Goal: Navigation & Orientation: Find specific page/section

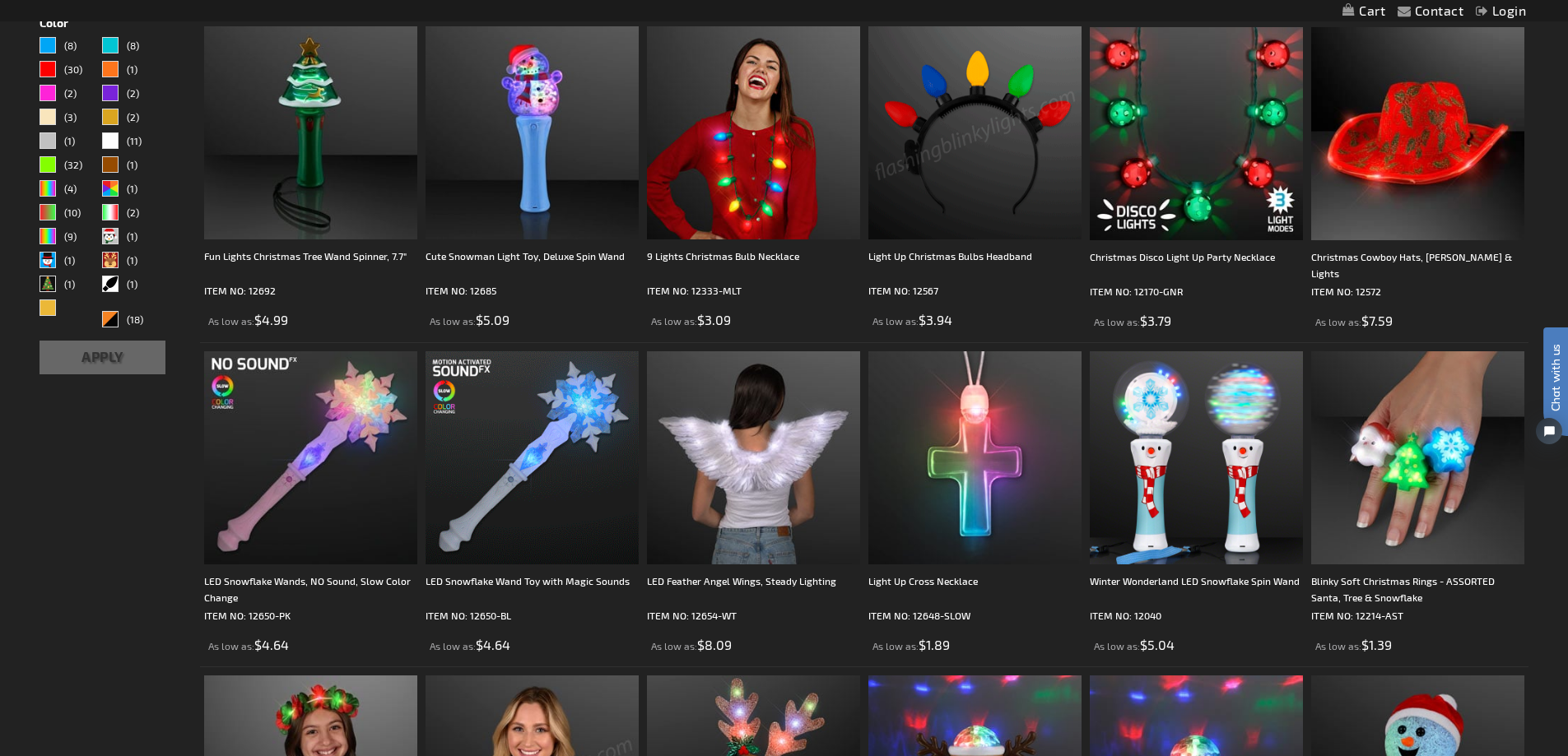
scroll to position [658, 0]
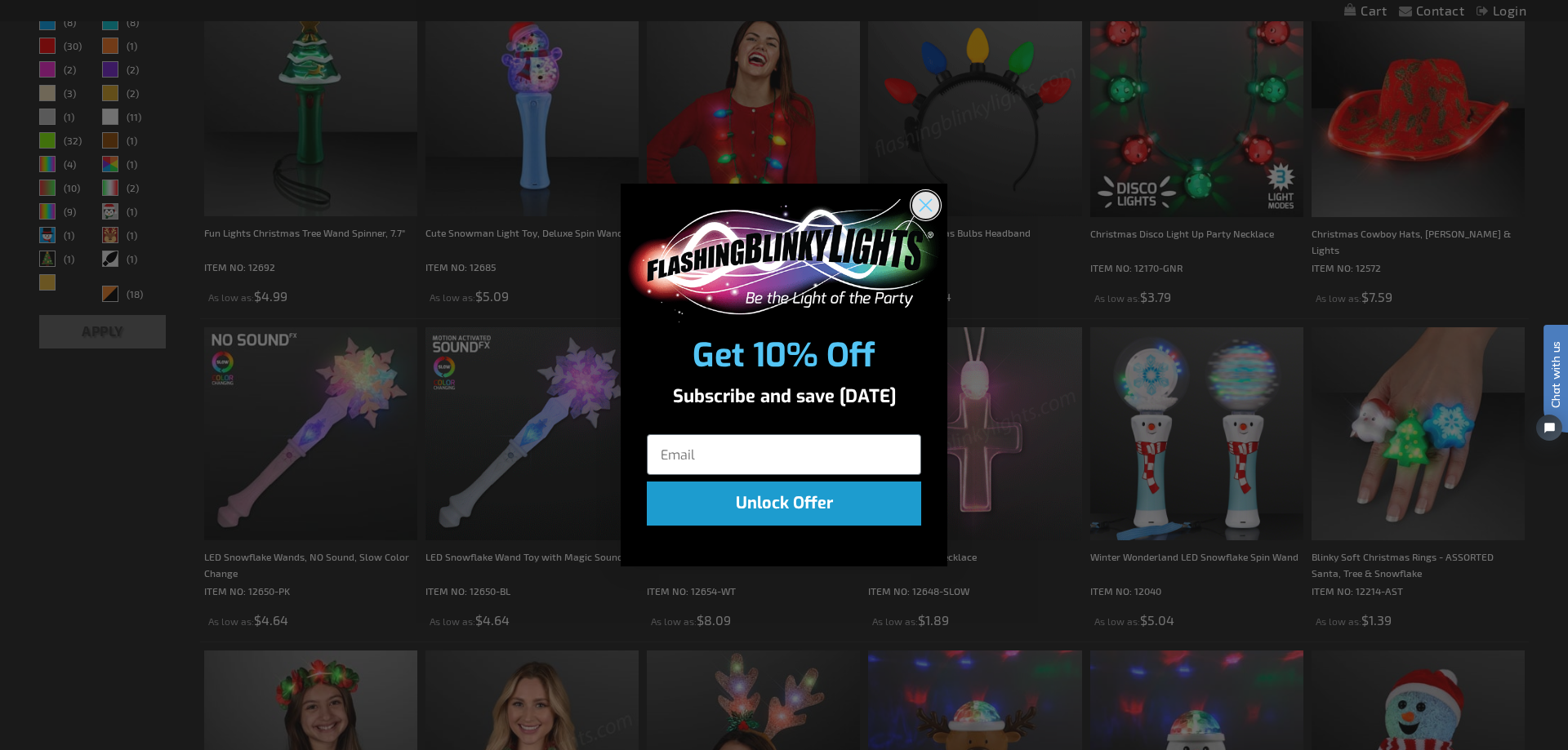
click at [930, 205] on circle "Close dialog" at bounding box center [925, 205] width 27 height 27
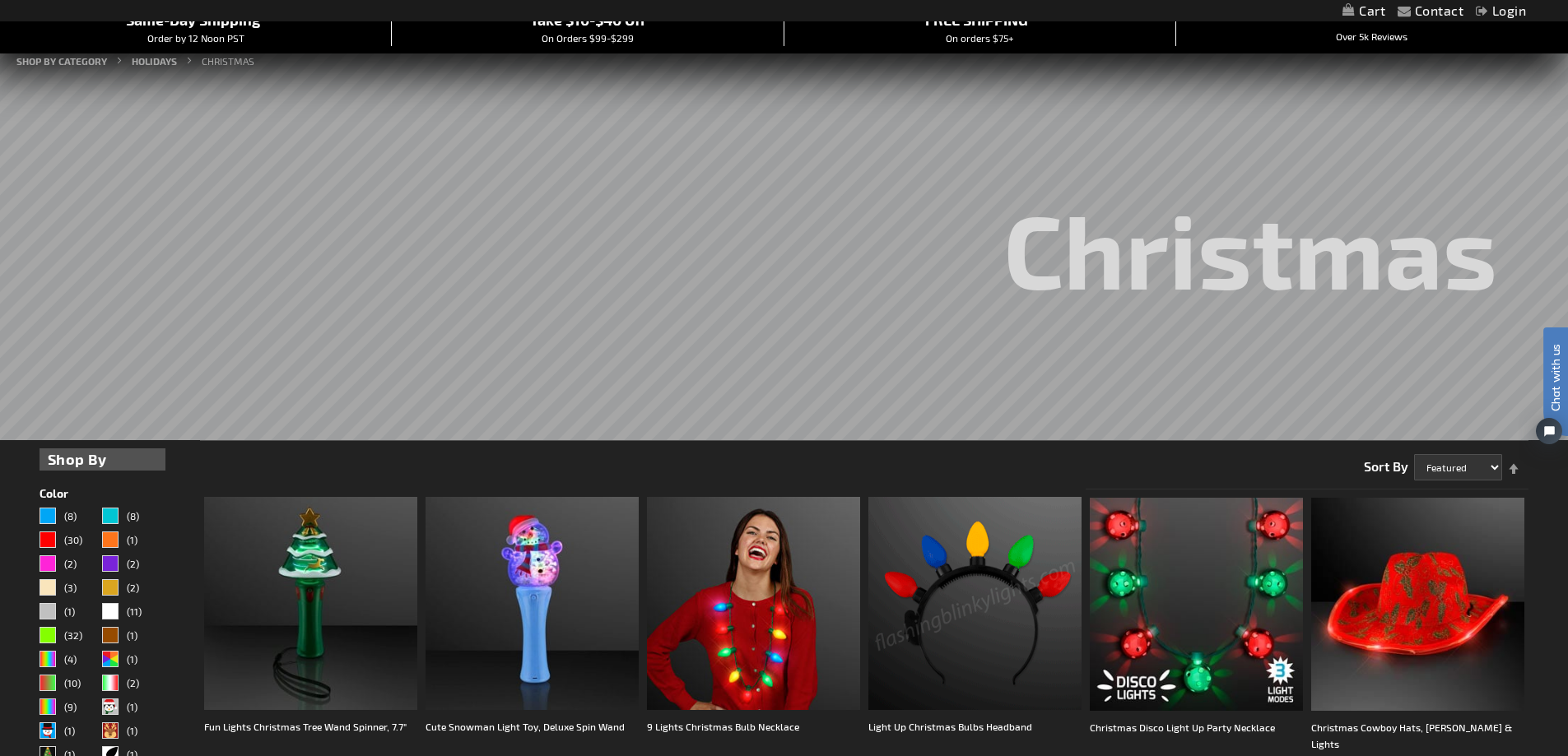
scroll to position [0, 0]
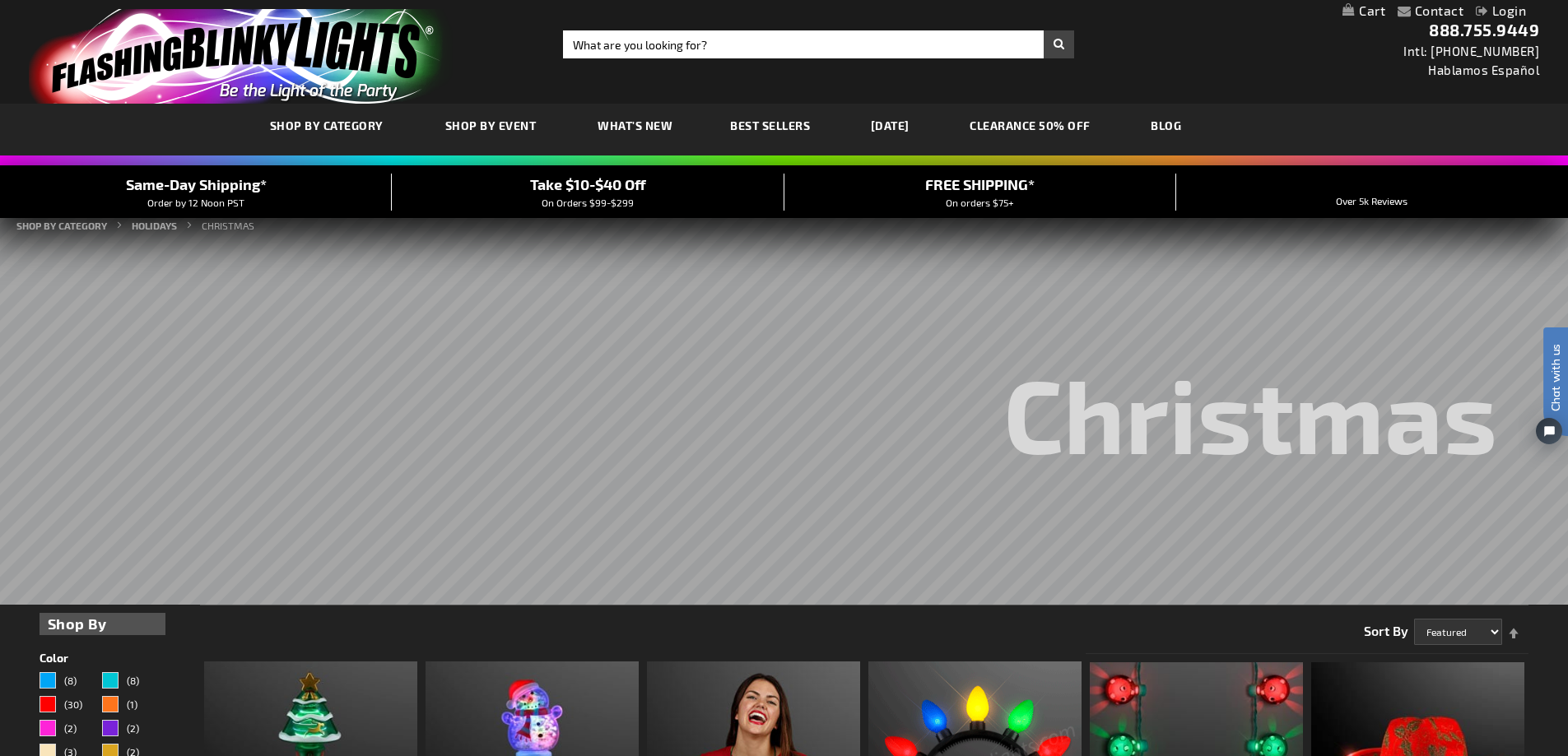
click at [893, 122] on link "[DATE]" at bounding box center [890, 125] width 64 height 55
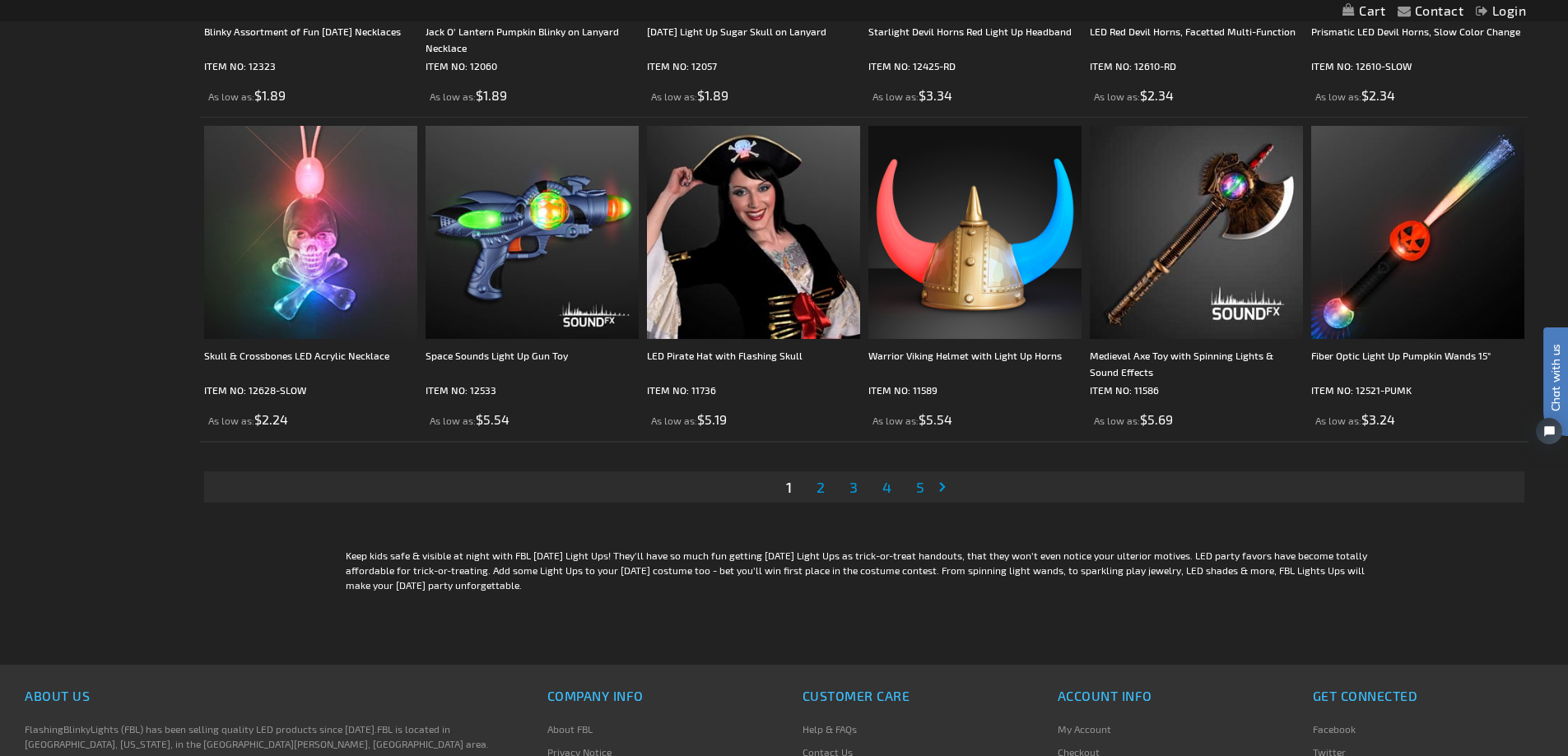
scroll to position [3374, 0]
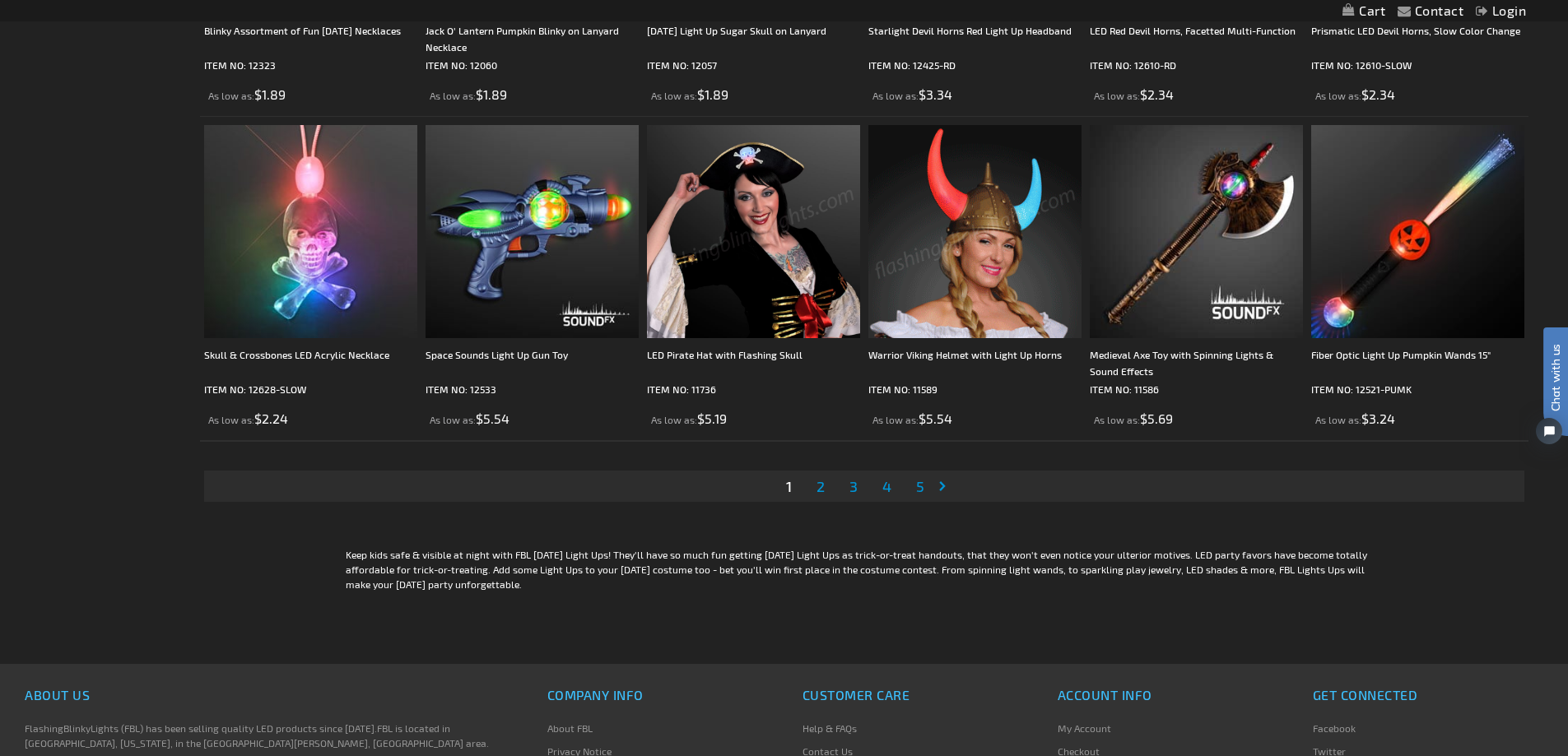
click at [812, 495] on li "Page 2" at bounding box center [821, 486] width 31 height 31
click at [815, 490] on link "Page 2" at bounding box center [821, 486] width 15 height 25
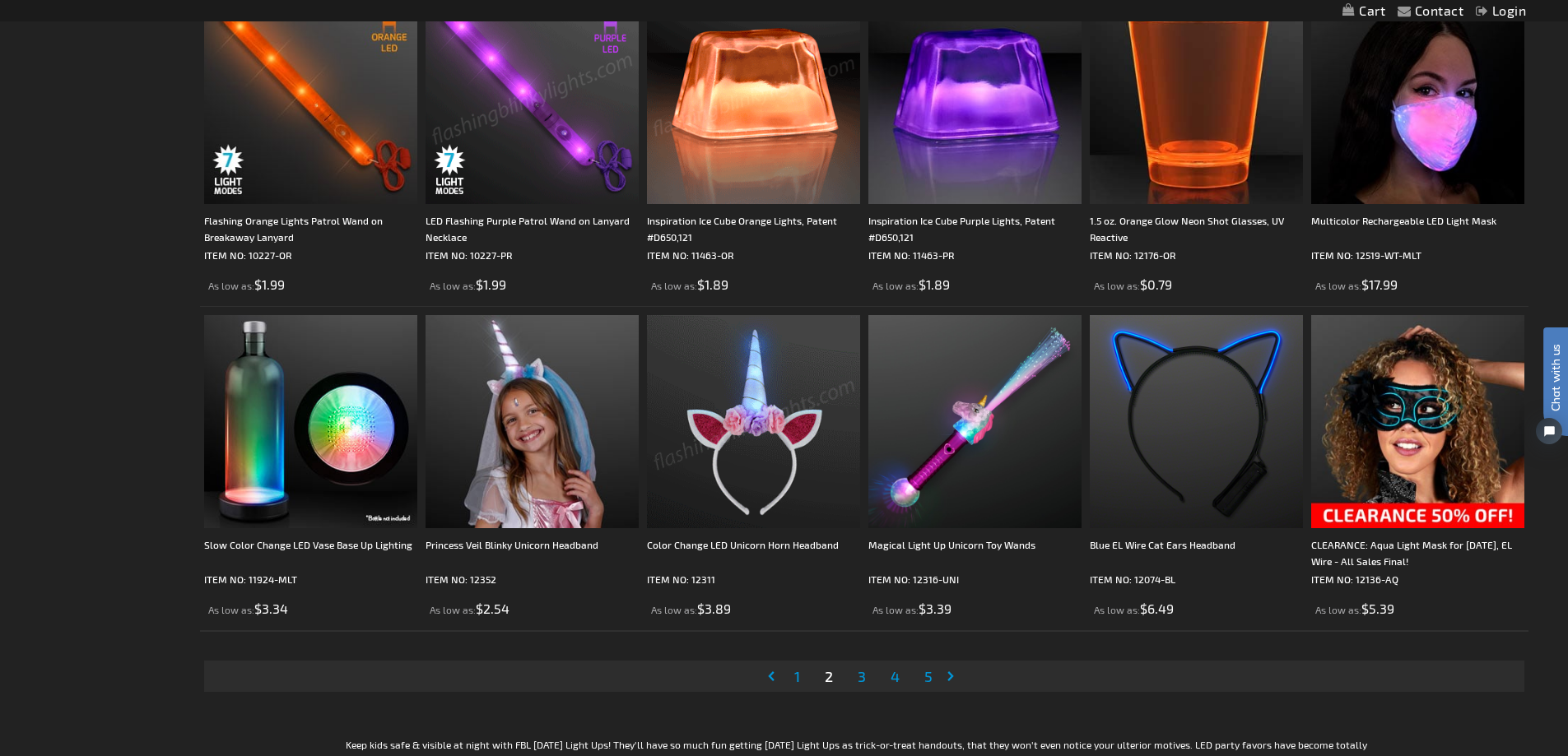
scroll to position [3456, 0]
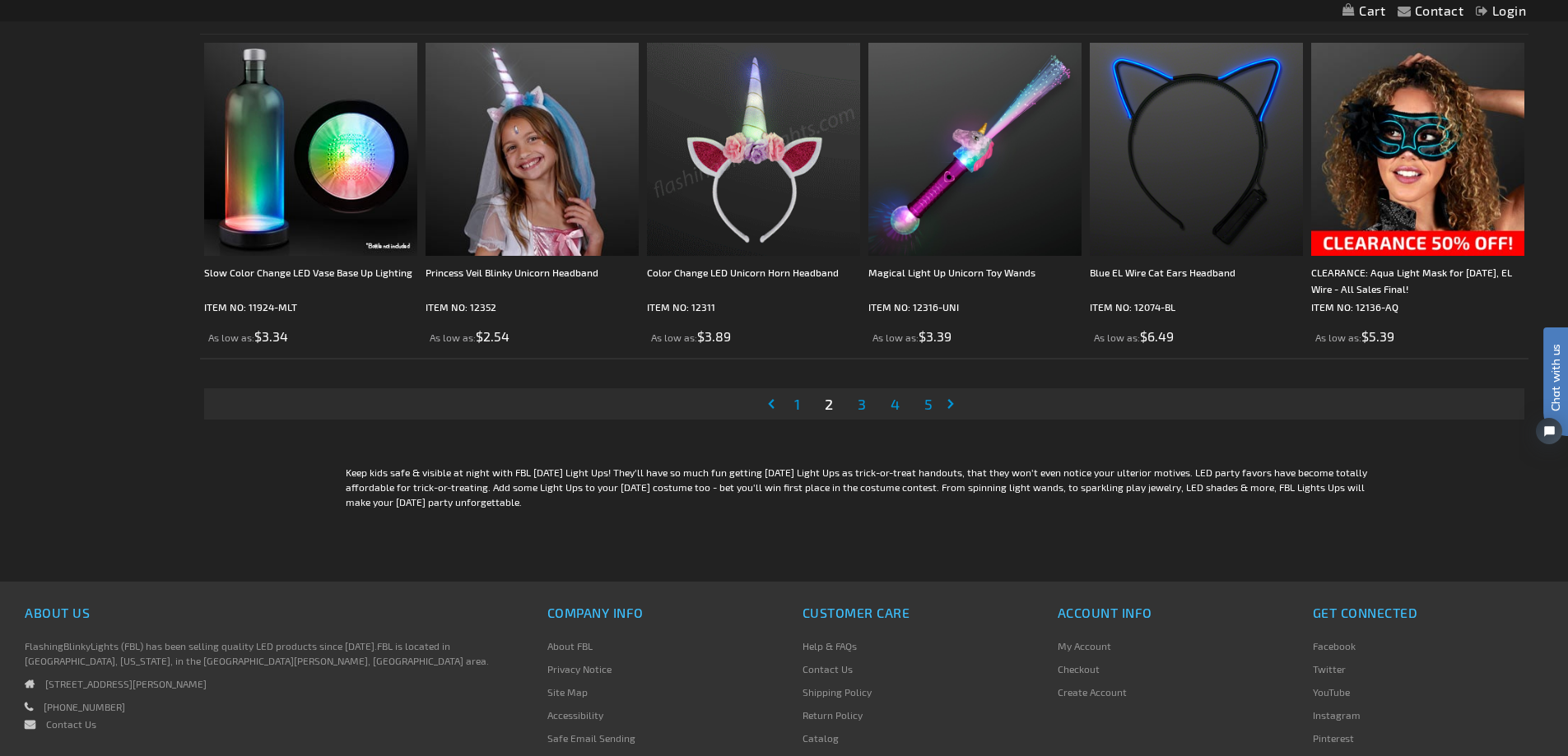
click at [864, 400] on span "3" at bounding box center [862, 404] width 8 height 18
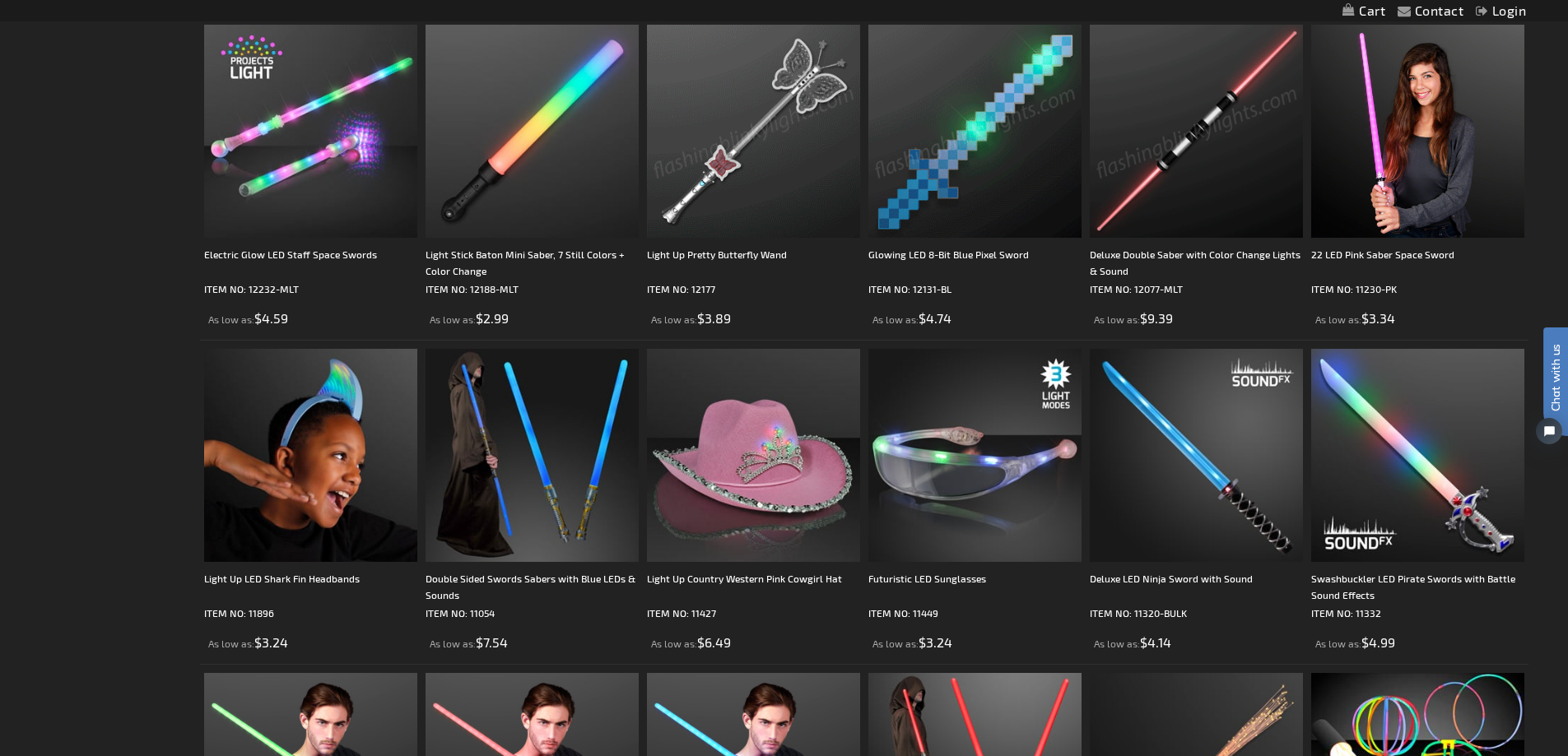
scroll to position [1152, 0]
